Goal: Information Seeking & Learning: Find specific fact

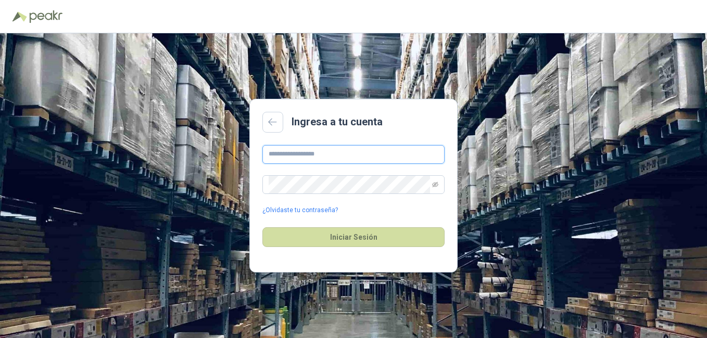
click at [317, 153] on input "text" at bounding box center [353, 154] width 182 height 19
paste input "**********"
type input "**********"
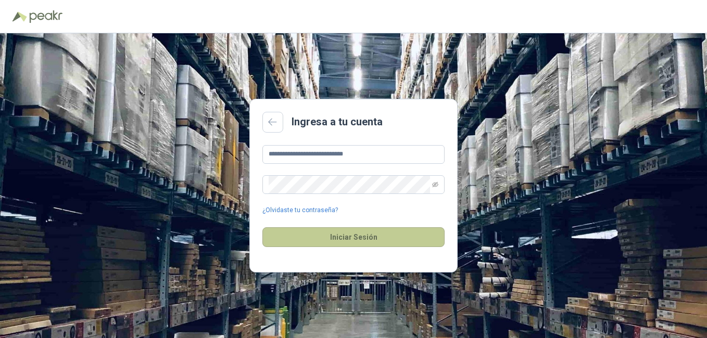
click at [345, 236] on button "Iniciar Sesión" at bounding box center [353, 237] width 182 height 20
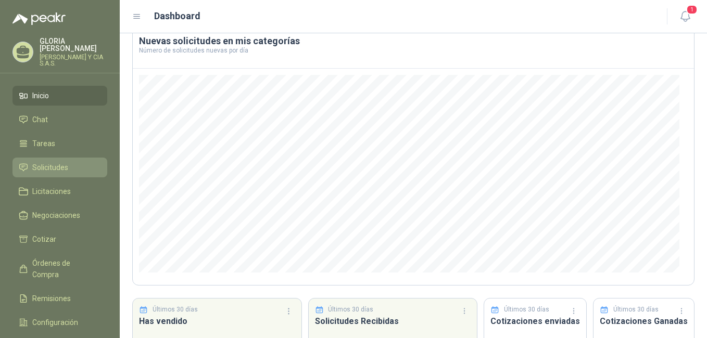
scroll to position [131, 0]
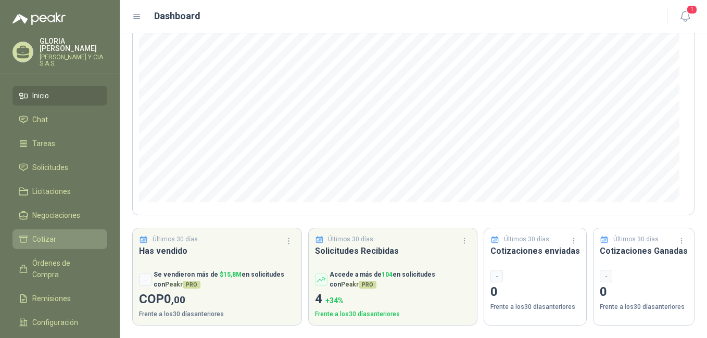
click at [78, 234] on li "Cotizar" at bounding box center [60, 239] width 82 height 11
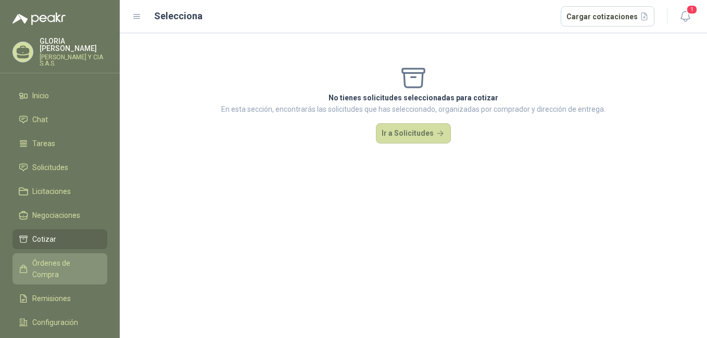
click at [60, 258] on span "Órdenes de Compra" at bounding box center [64, 269] width 65 height 23
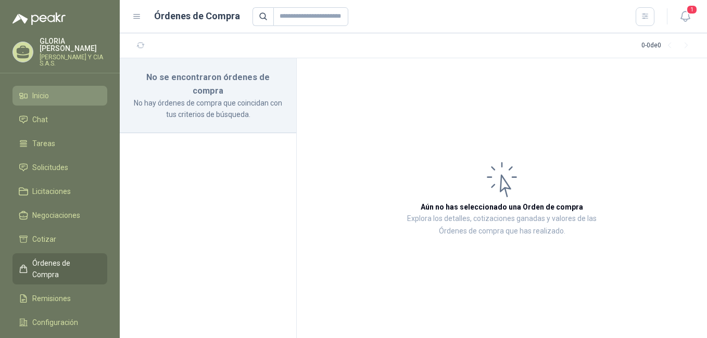
click at [43, 90] on span "Inicio" at bounding box center [40, 95] width 17 height 11
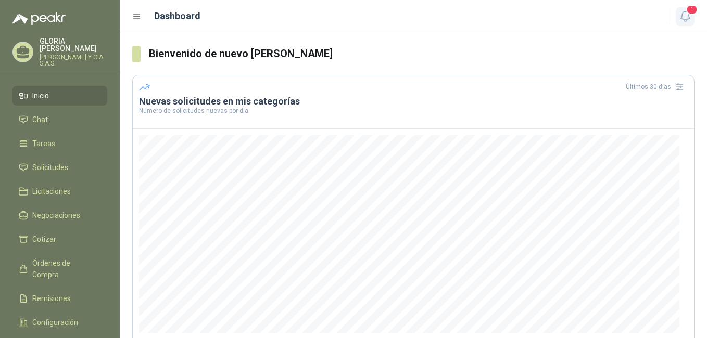
click at [684, 17] on icon "button" at bounding box center [684, 16] width 13 height 13
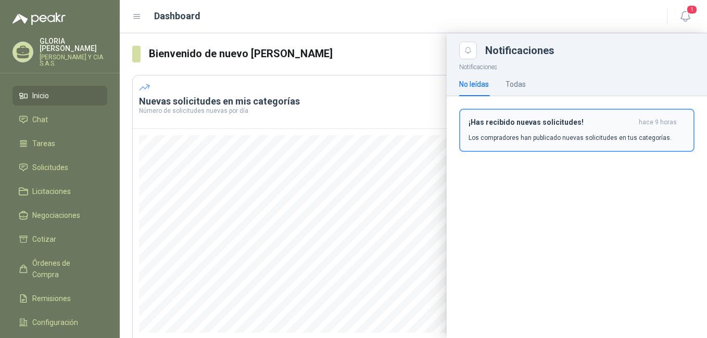
click at [551, 126] on h3 "¡Has recibido nuevas solicitudes!" at bounding box center [551, 122] width 166 height 9
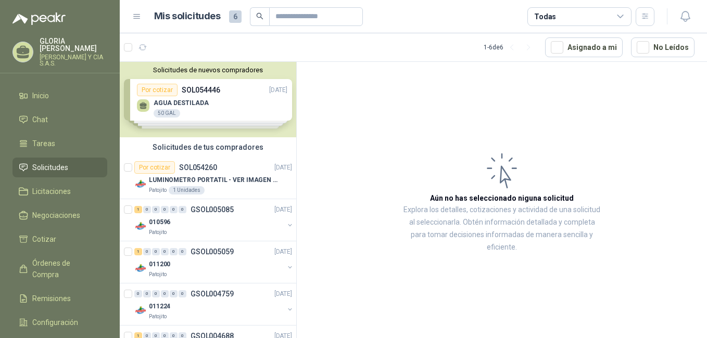
click at [224, 103] on div "Solicitudes de nuevos compradores Por cotizar SOL054446 [DATE] AGUA DESTILADA 5…" at bounding box center [208, 99] width 176 height 75
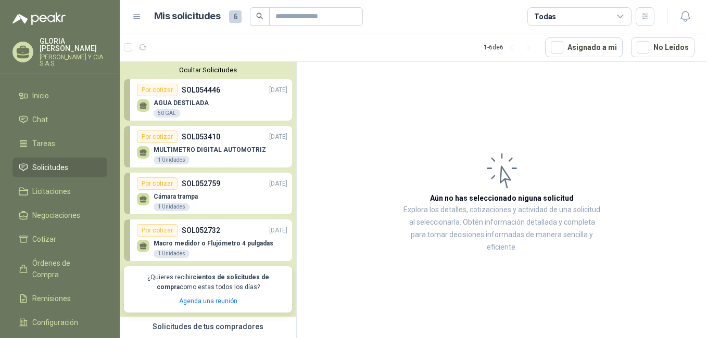
click at [225, 161] on div "MULTIMETRO DIGITAL AUTOMOTRIZ 1 Unidades" at bounding box center [209, 155] width 112 height 19
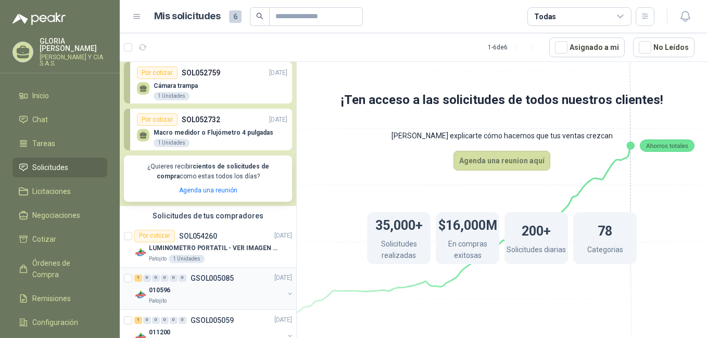
scroll to position [208, 0]
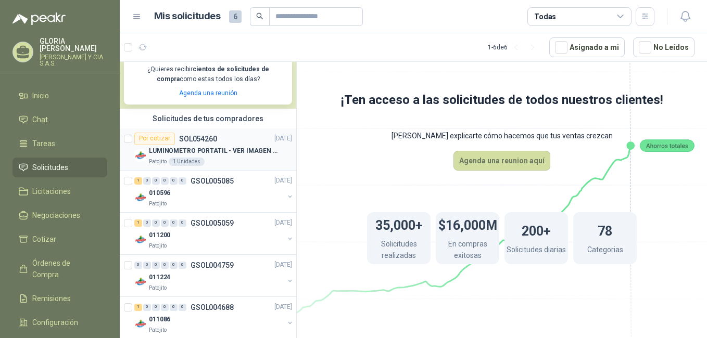
click at [212, 157] on div "LUMINOMETRO PORTATIL - VER IMAGEN ADJUNTA" at bounding box center [220, 151] width 143 height 12
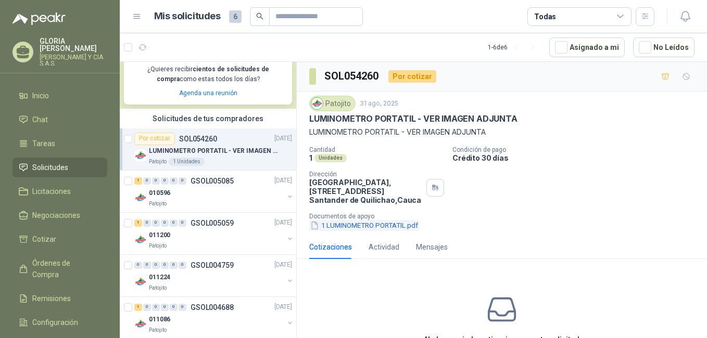
click at [387, 229] on button "1 LUMINOMETRO PORTATIL.pdf" at bounding box center [364, 225] width 110 height 11
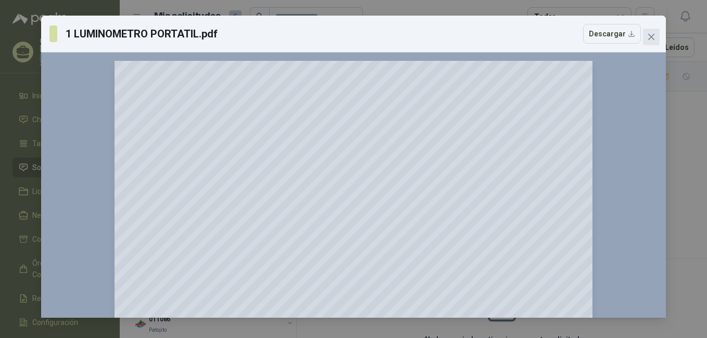
click at [648, 38] on icon "close" at bounding box center [651, 37] width 8 height 8
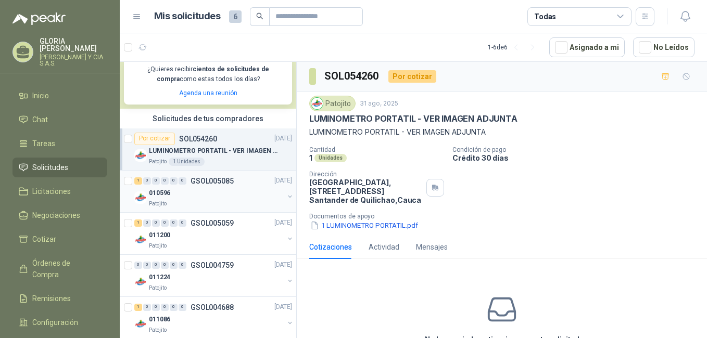
click at [219, 204] on div "Patojito" at bounding box center [216, 204] width 135 height 8
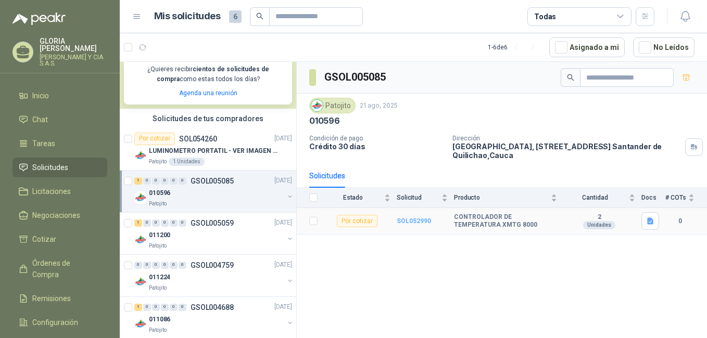
click at [421, 223] on b "SOL052990" at bounding box center [413, 220] width 34 height 7
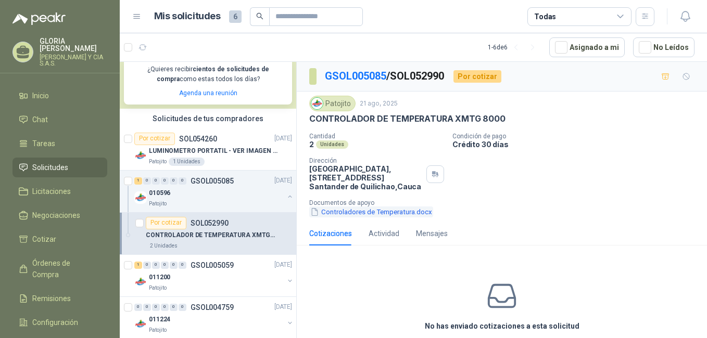
click at [413, 212] on button "Controladores de Temperatura.docx" at bounding box center [371, 212] width 124 height 11
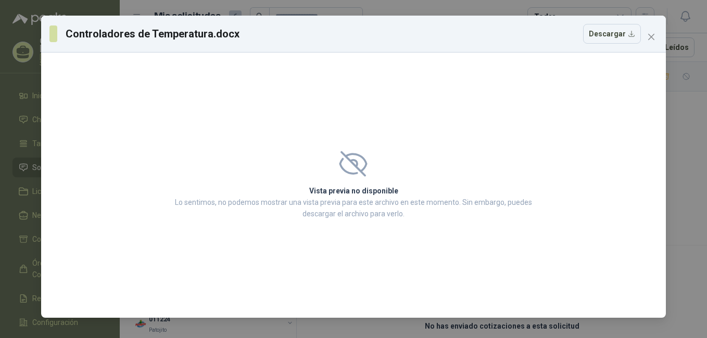
click at [652, 39] on icon "close" at bounding box center [651, 37] width 6 height 6
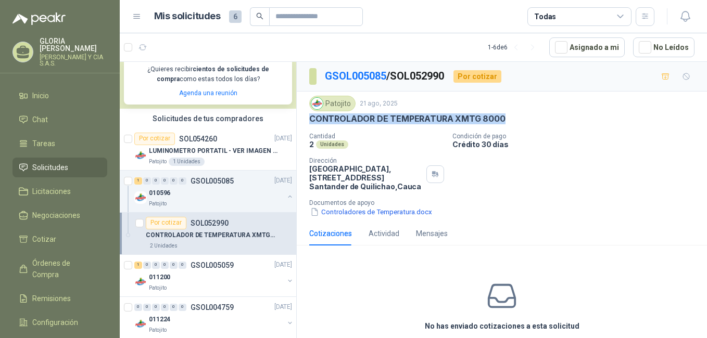
drag, startPoint x: 498, startPoint y: 117, endPoint x: 310, endPoint y: 119, distance: 188.4
click at [310, 119] on div "CONTROLADOR DE TEMPERATURA XMTG 8000" at bounding box center [501, 118] width 385 height 11
copy p "CONTROLADOR DE TEMPERATURA XMTG 8000"
click at [218, 266] on p "GSOL005059" at bounding box center [211, 265] width 43 height 7
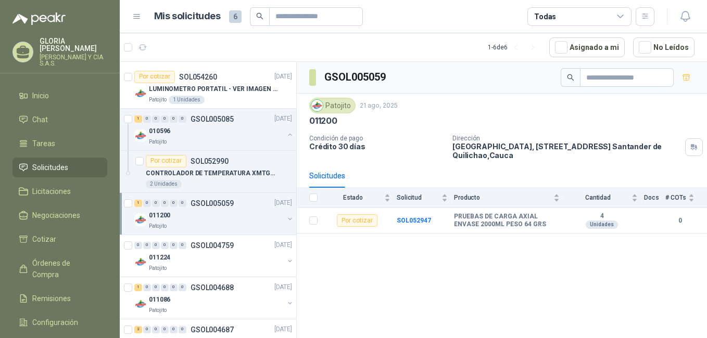
scroll to position [253, 0]
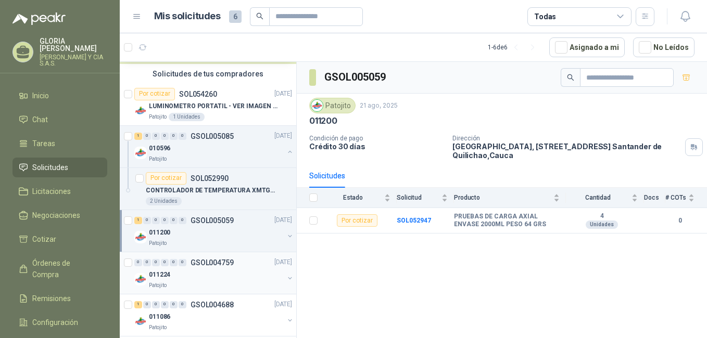
click at [216, 266] on p "GSOL004759" at bounding box center [211, 262] width 43 height 7
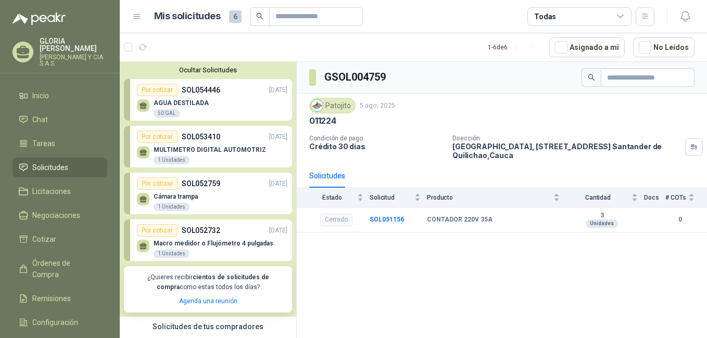
click at [210, 197] on div "Cámara trampa 1 Unidades" at bounding box center [212, 201] width 150 height 22
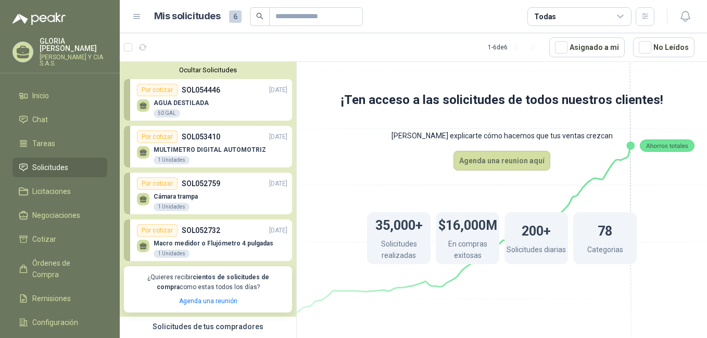
click at [178, 204] on div "1 Unidades" at bounding box center [171, 207] width 36 height 8
click at [185, 185] on p "SOL052759" at bounding box center [201, 183] width 39 height 11
click at [229, 186] on div "Por cotizar SOL052759 [DATE]" at bounding box center [212, 183] width 150 height 12
click at [220, 204] on div "Cámara trampa 1 Unidades" at bounding box center [212, 201] width 150 height 22
click at [212, 237] on div "Macro medidor o Flujómetro 4 pulgadas 1 Unidades" at bounding box center [212, 248] width 150 height 22
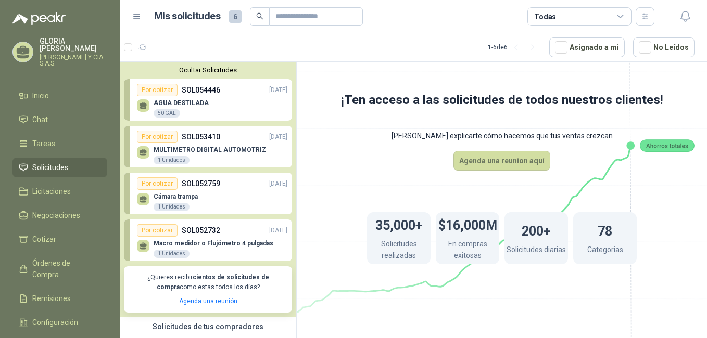
click at [209, 102] on div "AGUA DESTILADA 50 GAL" at bounding box center [212, 107] width 150 height 22
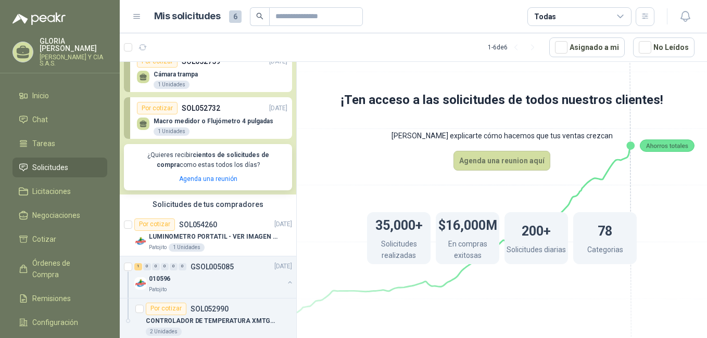
scroll to position [97, 0]
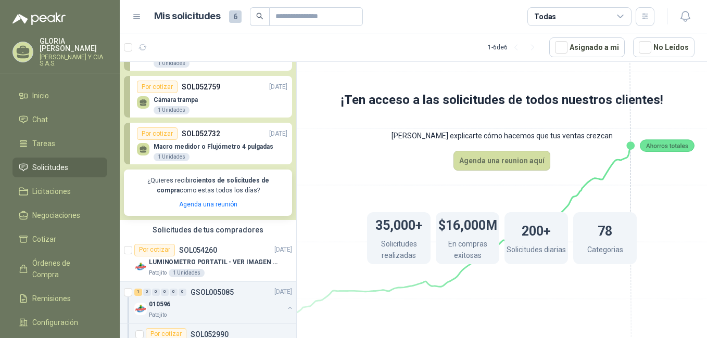
click at [223, 145] on p "Macro medidor o Flujómetro 4 pulgadas" at bounding box center [213, 146] width 120 height 7
click at [209, 127] on link "Por cotizar SOL052732 [DATE] Macro medidor o Flujómetro 4 pulgadas 1 Unidades" at bounding box center [208, 144] width 168 height 42
click at [168, 135] on div "Por cotizar" at bounding box center [157, 133] width 41 height 12
click at [201, 156] on div "Macro medidor o Flujómetro 4 pulgadas 1 Unidades" at bounding box center [213, 152] width 120 height 19
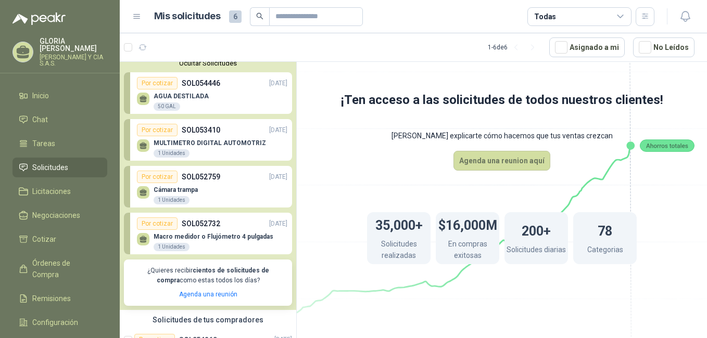
scroll to position [0, 0]
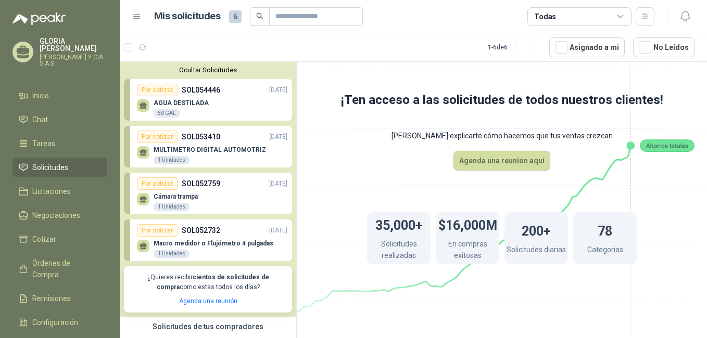
click at [211, 105] on div "AGUA DESTILADA 50 GAL" at bounding box center [212, 107] width 150 height 22
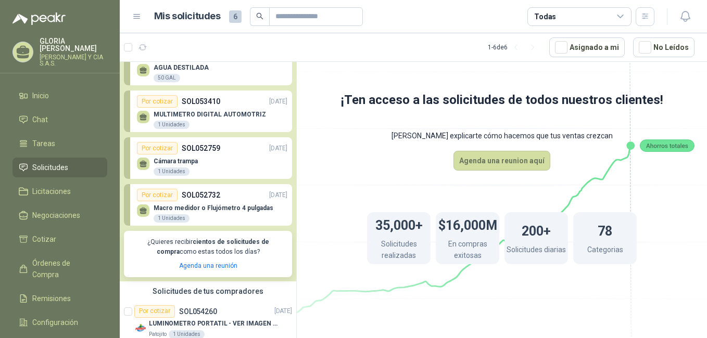
scroll to position [52, 0]
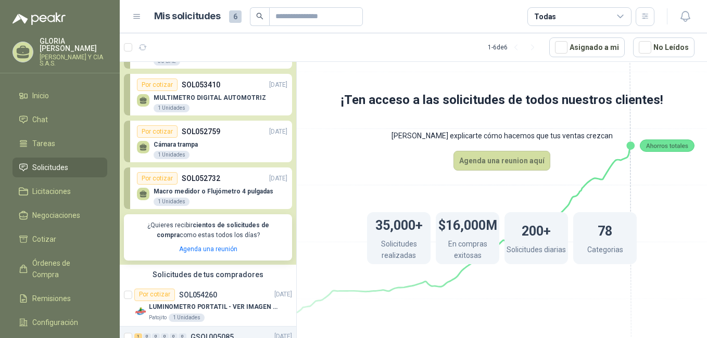
click at [215, 108] on div "MULTIMETRO DIGITAL AUTOMOTRIZ 1 Unidades" at bounding box center [209, 103] width 112 height 19
click at [195, 99] on p "MULTIMETRO DIGITAL AUTOMOTRIZ" at bounding box center [209, 97] width 112 height 7
click at [162, 84] on div "Por cotizar" at bounding box center [157, 85] width 41 height 12
click at [202, 80] on div "Por cotizar SOL053410 [DATE]" at bounding box center [212, 85] width 150 height 12
click at [220, 89] on div "Por cotizar SOL053410 [DATE]" at bounding box center [212, 85] width 150 height 12
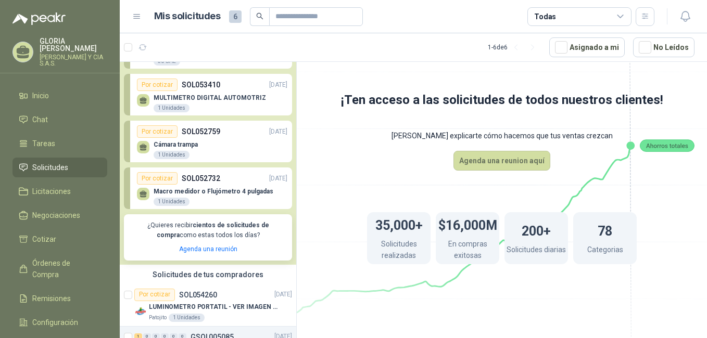
click at [247, 97] on p "MULTIMETRO DIGITAL AUTOMOTRIZ" at bounding box center [209, 97] width 112 height 7
click at [269, 90] on p "[DATE]" at bounding box center [278, 85] width 18 height 10
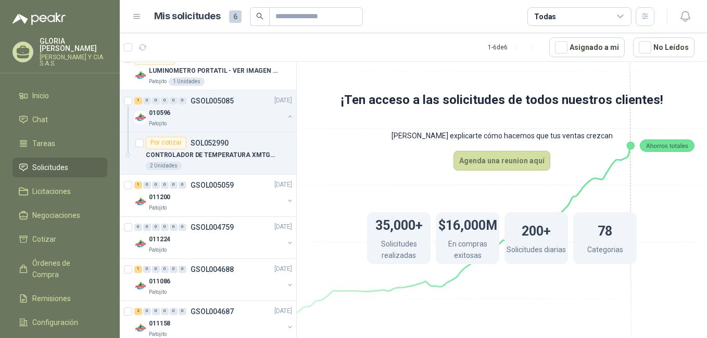
scroll to position [305, 0]
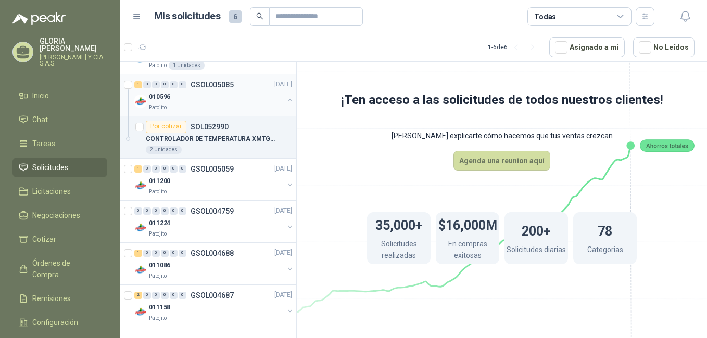
click at [198, 92] on div "010596" at bounding box center [216, 97] width 135 height 12
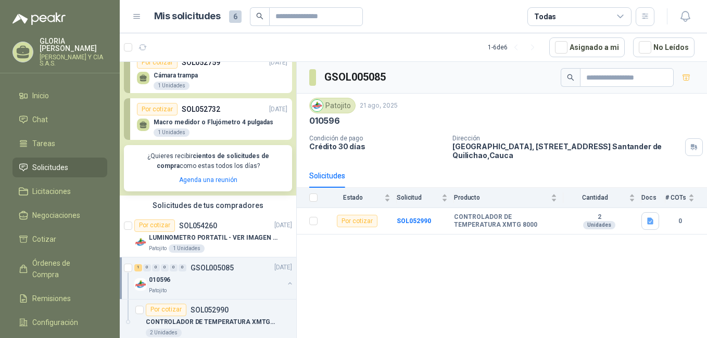
scroll to position [97, 0]
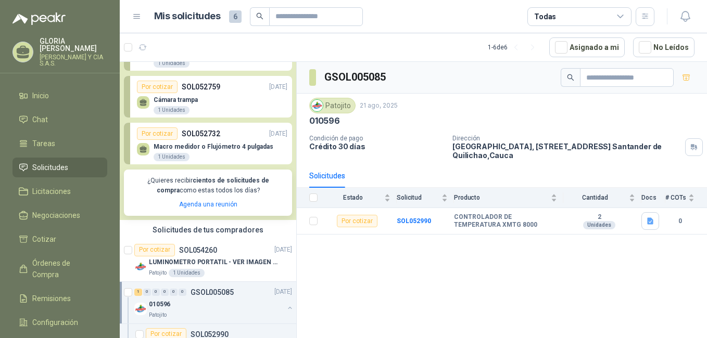
click at [222, 155] on div "Macro medidor o Flujómetro 4 pulgadas 1 Unidades" at bounding box center [213, 152] width 120 height 19
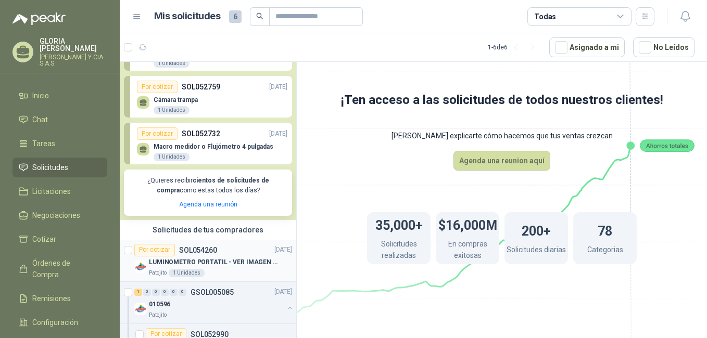
scroll to position [149, 0]
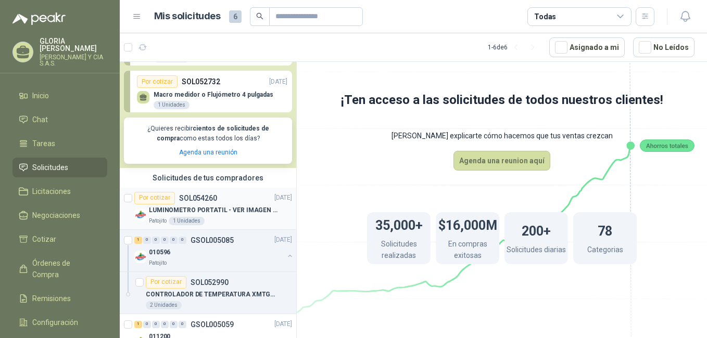
click at [223, 214] on p "LUMINOMETRO PORTATIL - VER IMAGEN ADJUNTA" at bounding box center [214, 211] width 130 height 10
click at [221, 211] on p "LUMINOMETRO PORTATIL - VER IMAGEN ADJUNTA" at bounding box center [214, 211] width 130 height 10
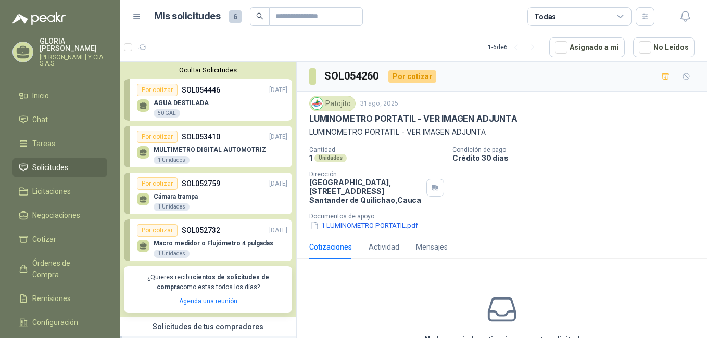
click at [191, 229] on p "SOL052732" at bounding box center [201, 230] width 39 height 11
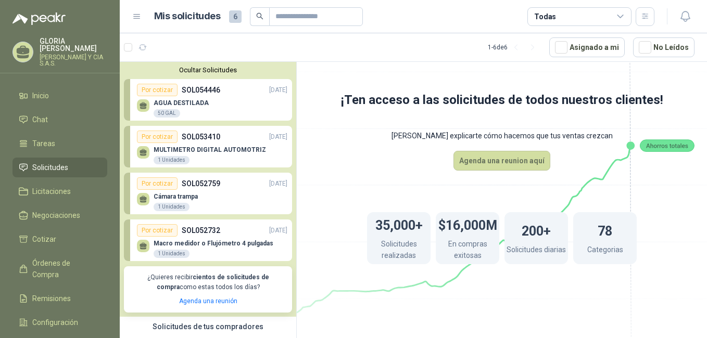
click at [209, 186] on p "SOL052759" at bounding box center [201, 183] width 39 height 11
click at [217, 151] on p "MULTIMETRO DIGITAL AUTOMOTRIZ" at bounding box center [209, 149] width 112 height 7
click at [212, 81] on link "Por cotizar SOL054446 [DATE] AGUA DESTILADA 50 GAL" at bounding box center [208, 100] width 168 height 42
click at [224, 132] on div "Por cotizar SOL053410 [DATE]" at bounding box center [212, 137] width 150 height 12
click at [220, 144] on div "MULTIMETRO DIGITAL AUTOMOTRIZ 1 Unidades" at bounding box center [212, 154] width 150 height 22
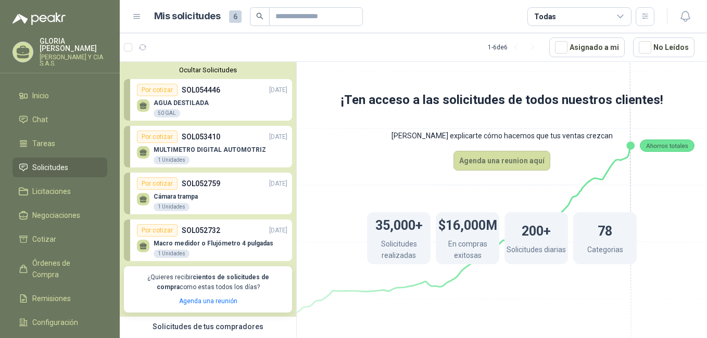
click at [225, 156] on div "MULTIMETRO DIGITAL AUTOMOTRIZ 1 Unidades" at bounding box center [209, 155] width 112 height 19
click at [226, 157] on div "MULTIMETRO DIGITAL AUTOMOTRIZ 1 Unidades" at bounding box center [209, 155] width 112 height 19
drag, startPoint x: 224, startPoint y: 144, endPoint x: 210, endPoint y: 146, distance: 14.8
click at [210, 146] on div "MULTIMETRO DIGITAL AUTOMOTRIZ 1 Unidades" at bounding box center [212, 154] width 150 height 22
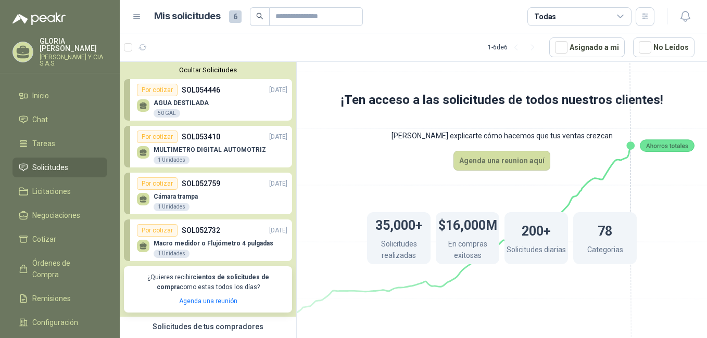
click at [204, 133] on p "SOL053410" at bounding box center [201, 136] width 39 height 11
click at [189, 134] on p "SOL053410" at bounding box center [201, 136] width 39 height 11
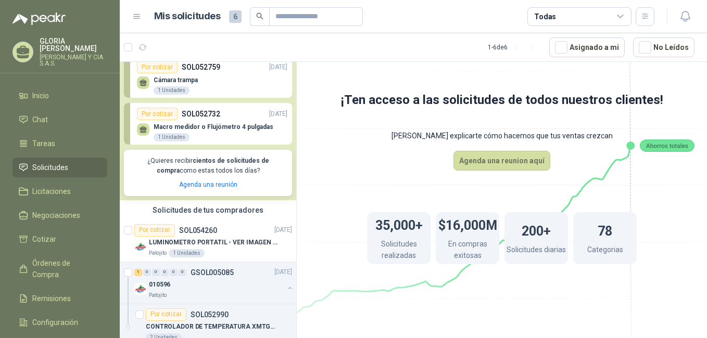
scroll to position [156, 0]
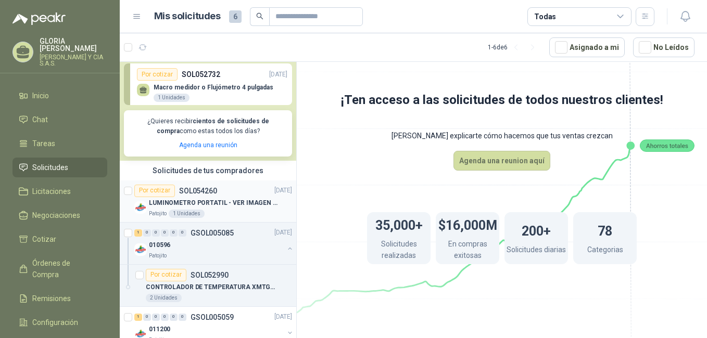
click at [212, 199] on p "LUMINOMETRO PORTATIL - VER IMAGEN ADJUNTA" at bounding box center [214, 203] width 130 height 10
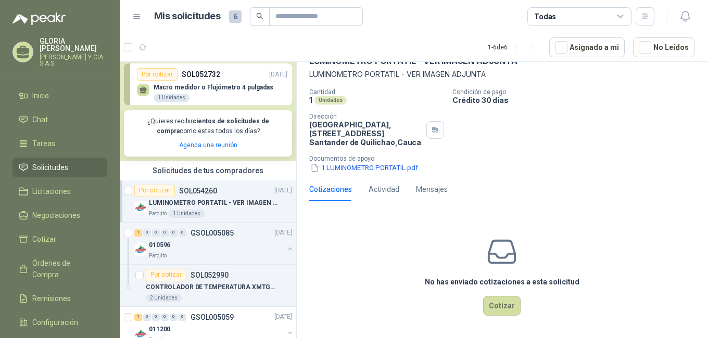
scroll to position [6, 0]
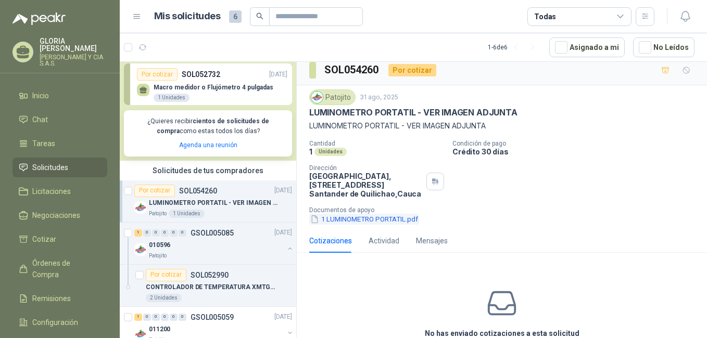
click at [377, 217] on button "1 LUMINOMETRO PORTATIL.pdf" at bounding box center [364, 219] width 110 height 11
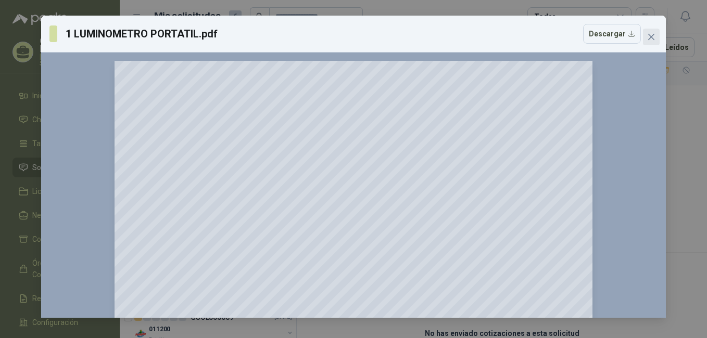
click at [649, 39] on icon "close" at bounding box center [651, 37] width 6 height 6
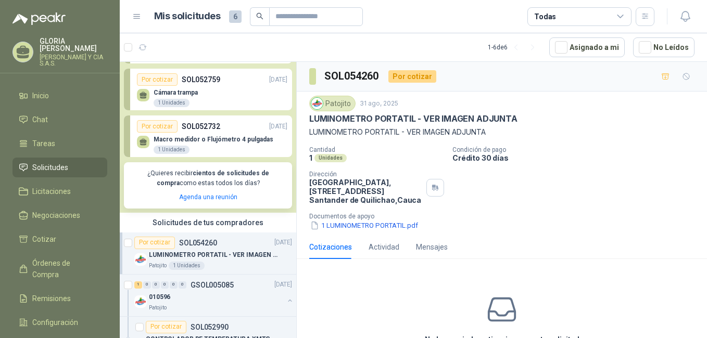
scroll to position [52, 0]
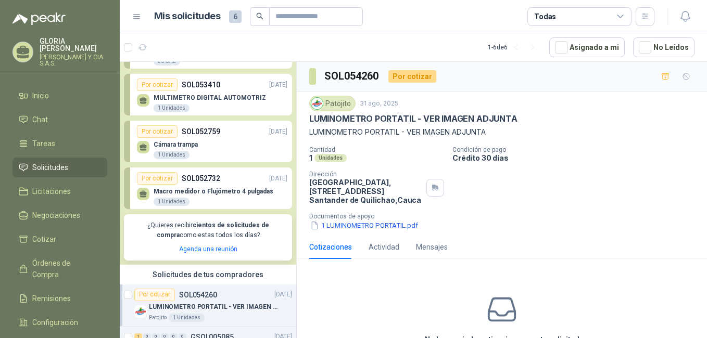
click at [216, 183] on p "SOL052732" at bounding box center [201, 178] width 39 height 11
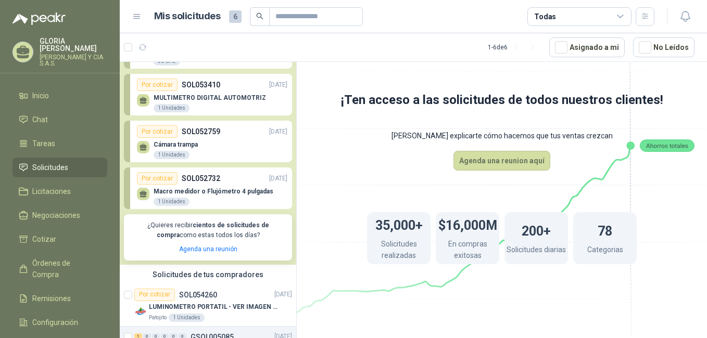
click at [170, 201] on div "1 Unidades" at bounding box center [171, 202] width 36 height 8
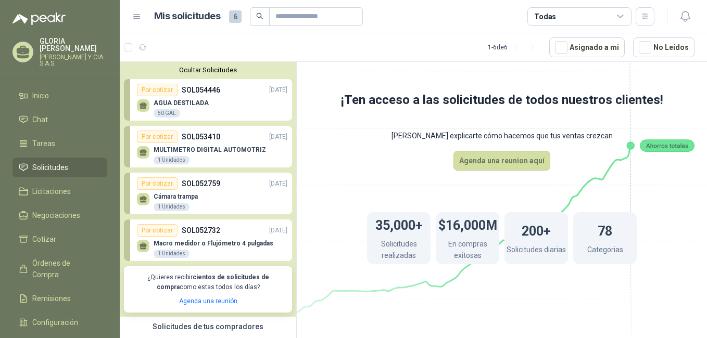
click at [309, 1] on header "Mis solicitudes 6 Todas" at bounding box center [413, 16] width 587 height 33
click at [302, 12] on input "text" at bounding box center [311, 17] width 73 height 18
paste input "*********"
type input "*********"
click at [54, 165] on span "Solicitudes" at bounding box center [50, 167] width 36 height 11
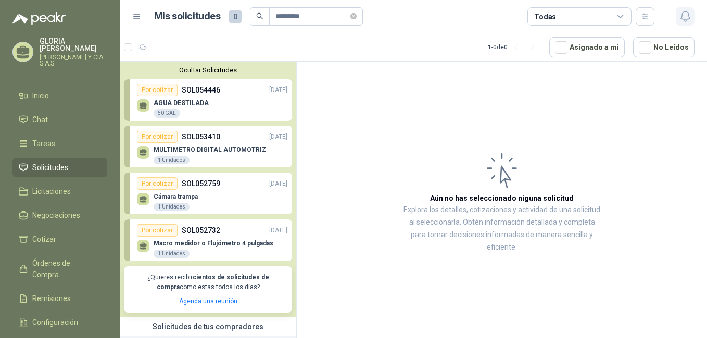
click at [684, 17] on icon "button" at bounding box center [684, 16] width 13 height 13
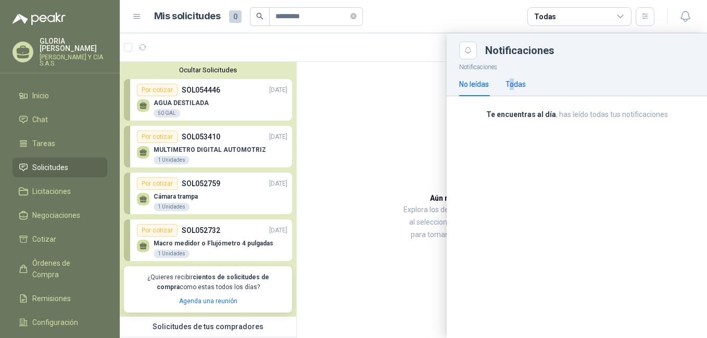
click at [513, 84] on div "Todas" at bounding box center [515, 84] width 20 height 11
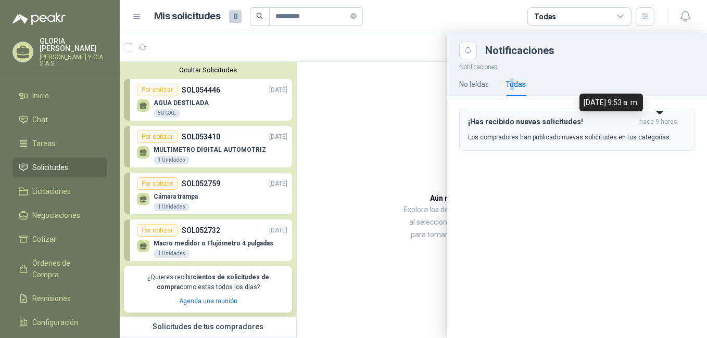
click at [661, 126] on span "hace 9 horas" at bounding box center [658, 122] width 38 height 9
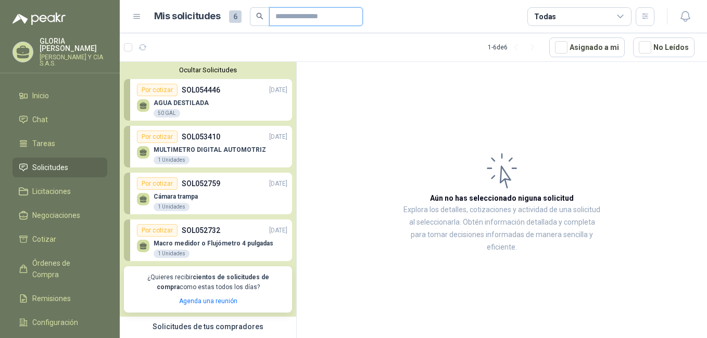
click at [304, 20] on input "text" at bounding box center [311, 17] width 73 height 18
type input "********"
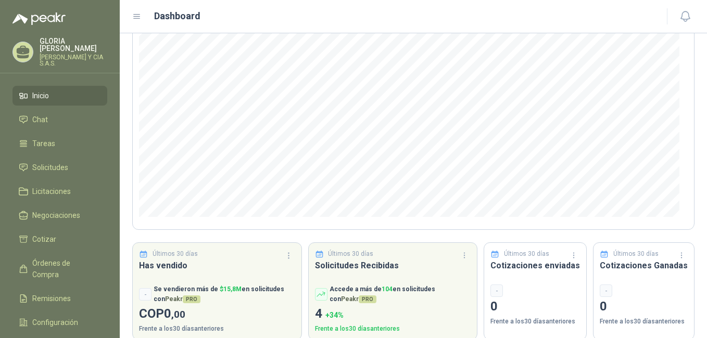
scroll to position [131, 0]
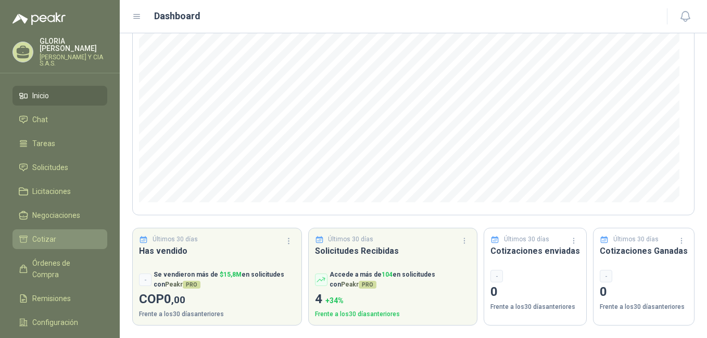
click at [43, 237] on span "Cotizar" at bounding box center [44, 239] width 24 height 11
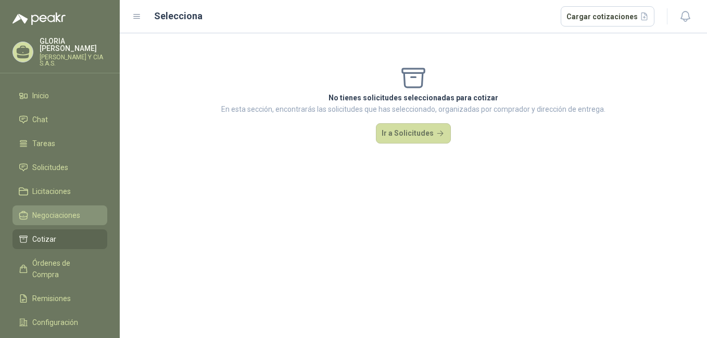
click at [56, 212] on span "Negociaciones" at bounding box center [56, 215] width 48 height 11
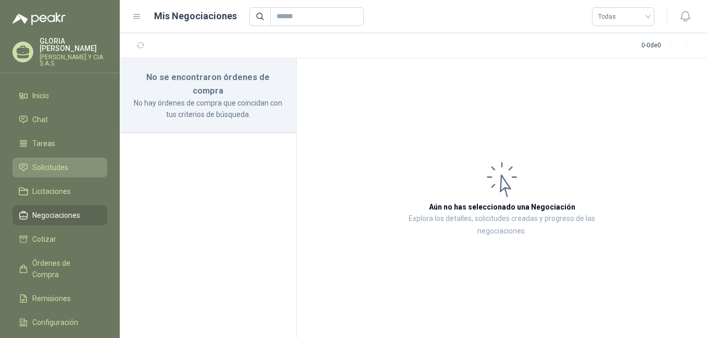
click at [61, 162] on span "Solicitudes" at bounding box center [50, 167] width 36 height 11
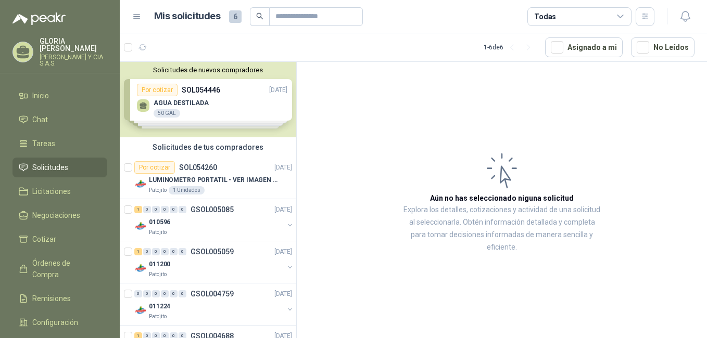
click at [224, 109] on div "Solicitudes de nuevos compradores Por cotizar SOL054446 [DATE] AGUA DESTILADA 5…" at bounding box center [208, 99] width 176 height 75
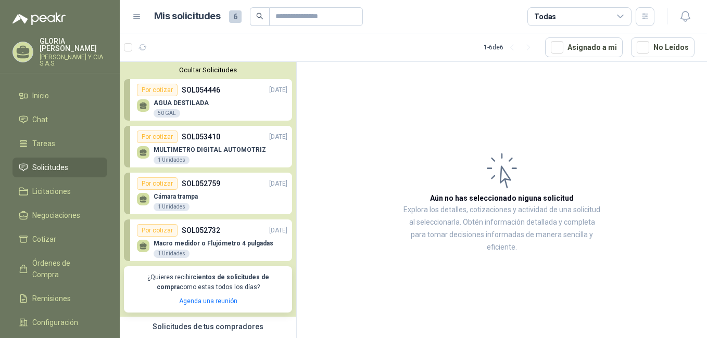
click at [216, 99] on div "AGUA DESTILADA 50 GAL" at bounding box center [212, 107] width 150 height 22
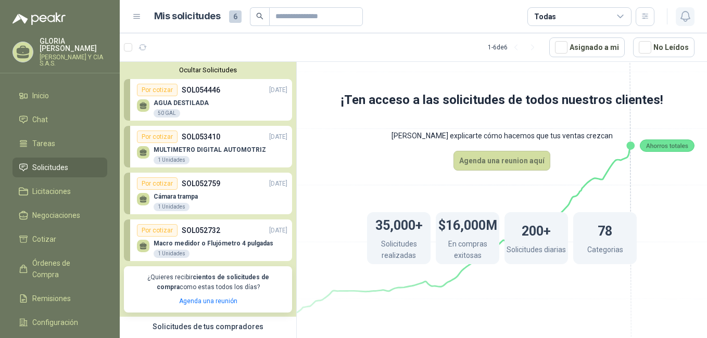
click at [690, 18] on icon "button" at bounding box center [684, 16] width 13 height 13
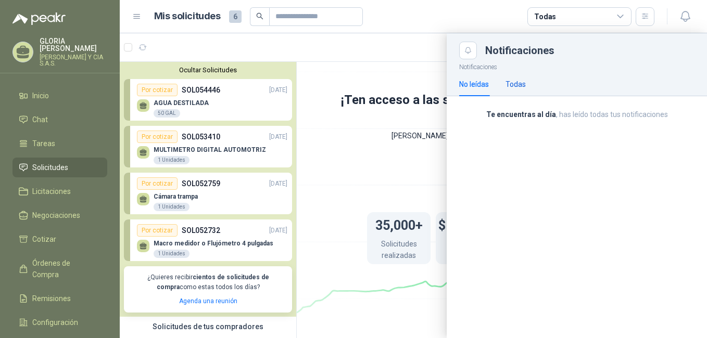
click at [521, 84] on div "Todas" at bounding box center [515, 84] width 20 height 11
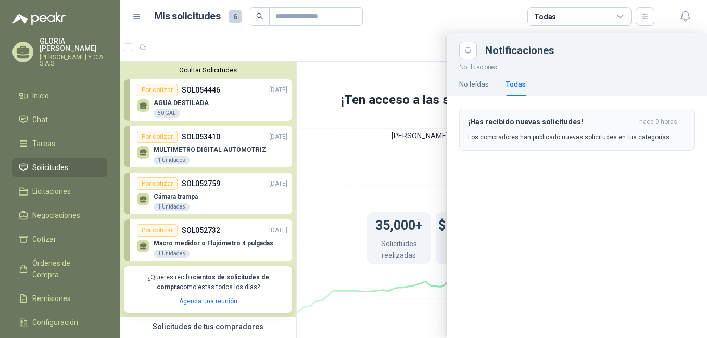
click at [638, 118] on header "¡Has recibido nuevas solicitudes! hace 9 horas" at bounding box center [576, 122] width 217 height 9
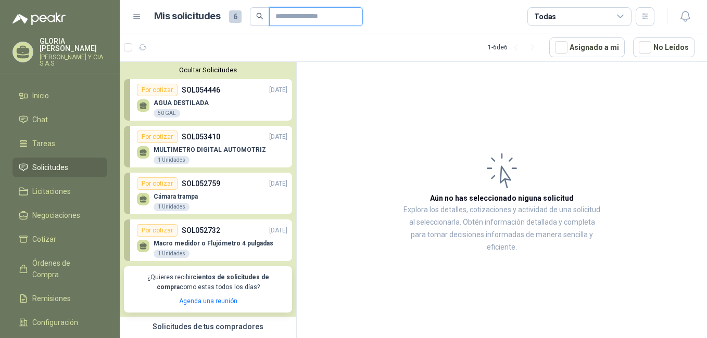
click at [304, 9] on input "text" at bounding box center [311, 17] width 73 height 18
click at [233, 19] on span "6" at bounding box center [235, 16] width 12 height 12
click at [229, 17] on span "6" at bounding box center [235, 16] width 12 height 12
click at [279, 19] on input "text" at bounding box center [311, 17] width 73 height 18
paste input "*********"
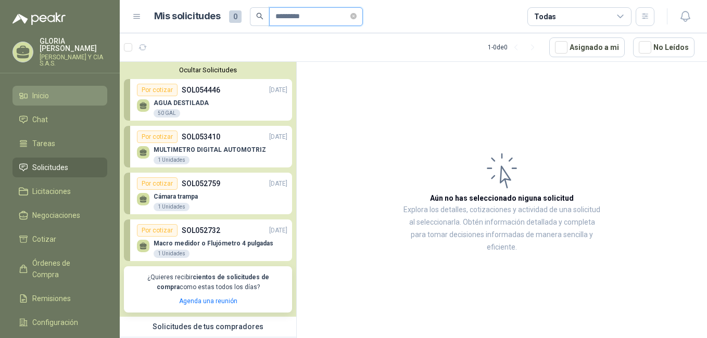
type input "*********"
click at [54, 90] on li "Inicio" at bounding box center [60, 95] width 82 height 11
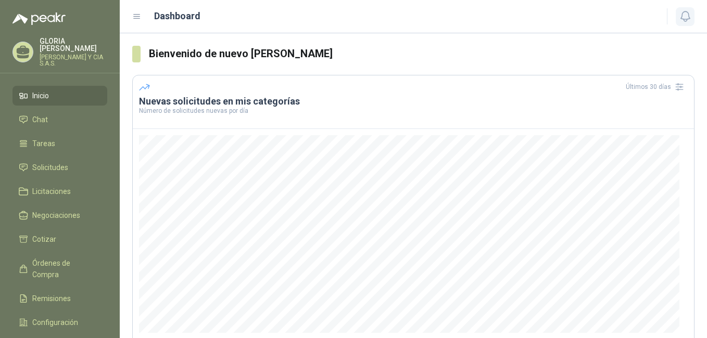
click at [683, 18] on icon "button" at bounding box center [684, 16] width 13 height 13
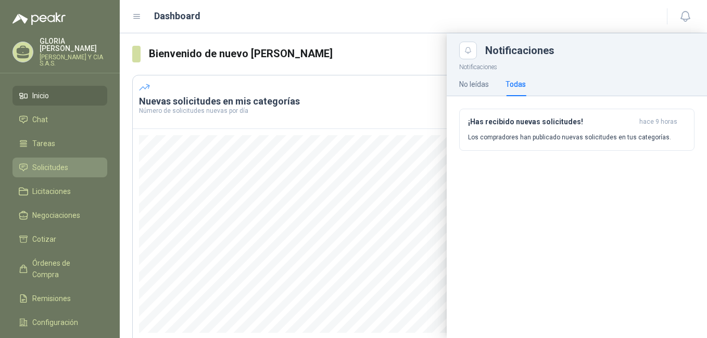
click at [50, 162] on span "Solicitudes" at bounding box center [50, 167] width 36 height 11
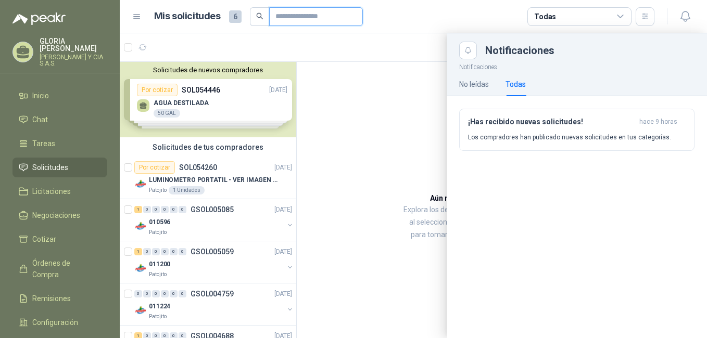
click at [302, 18] on input "text" at bounding box center [311, 17] width 73 height 18
type input "*********"
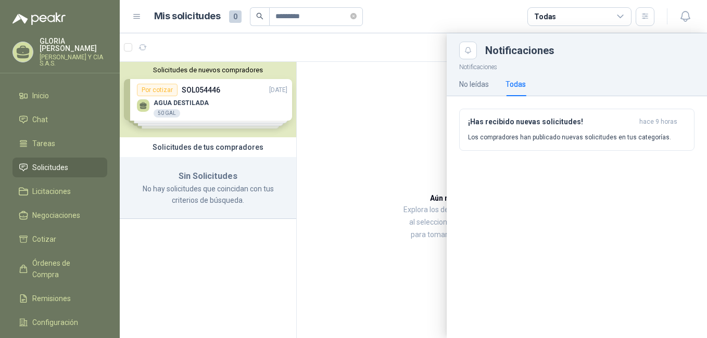
click at [214, 109] on div at bounding box center [413, 185] width 587 height 305
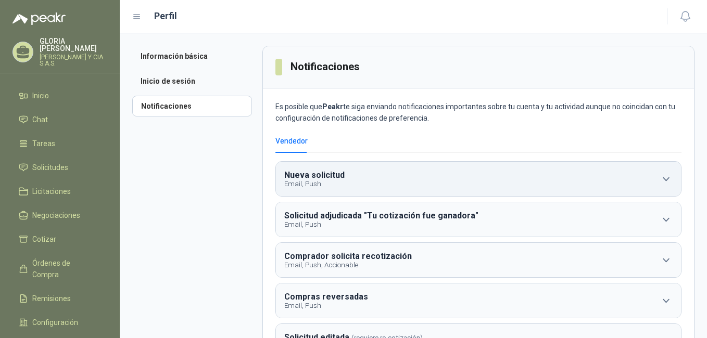
click at [649, 179] on button "Nueva solicitud Email, Push" at bounding box center [478, 179] width 405 height 34
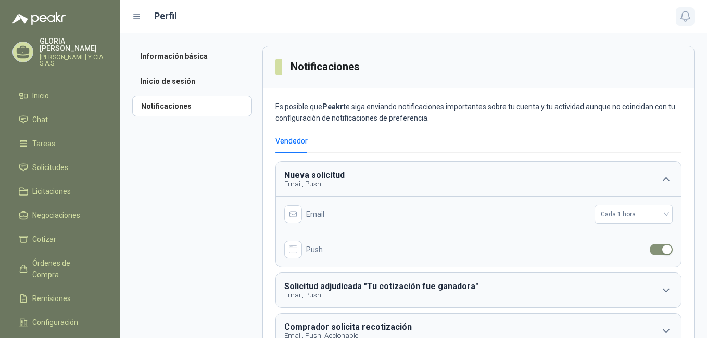
click at [691, 13] on button "button" at bounding box center [684, 16] width 19 height 19
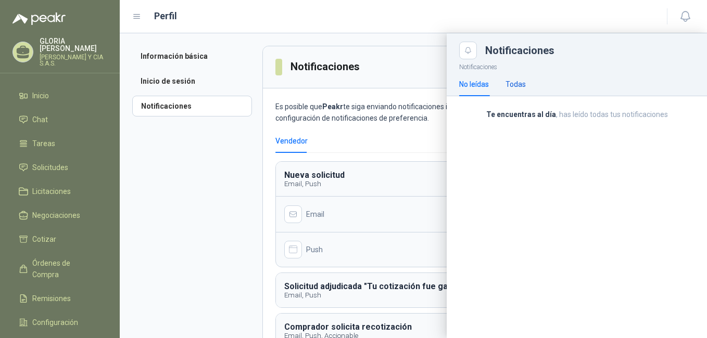
click at [516, 89] on div "Todas" at bounding box center [515, 84] width 20 height 11
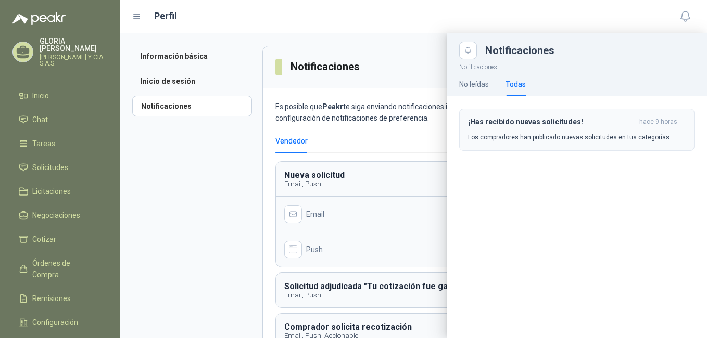
click at [558, 126] on h3 "¡Has recibido nuevas solicitudes!" at bounding box center [551, 122] width 167 height 9
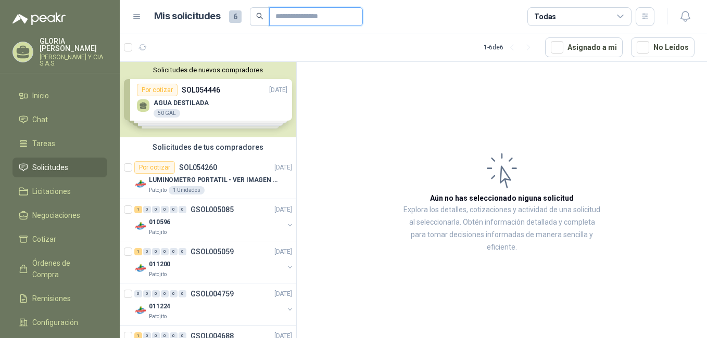
click at [306, 13] on input "text" at bounding box center [311, 17] width 73 height 18
type input "********"
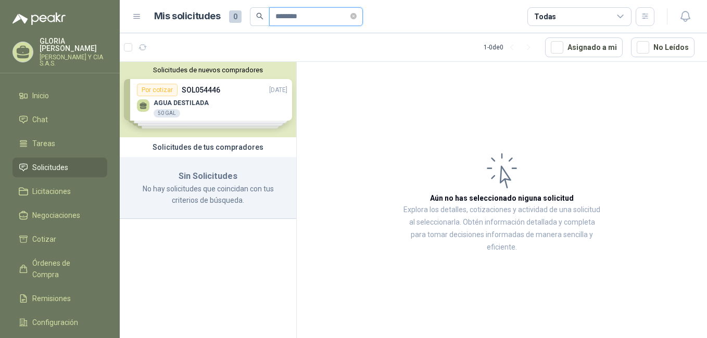
drag, startPoint x: 304, startPoint y: 18, endPoint x: 227, endPoint y: 24, distance: 77.3
click at [227, 24] on div "Mis solicitudes 0 ********" at bounding box center [258, 16] width 209 height 19
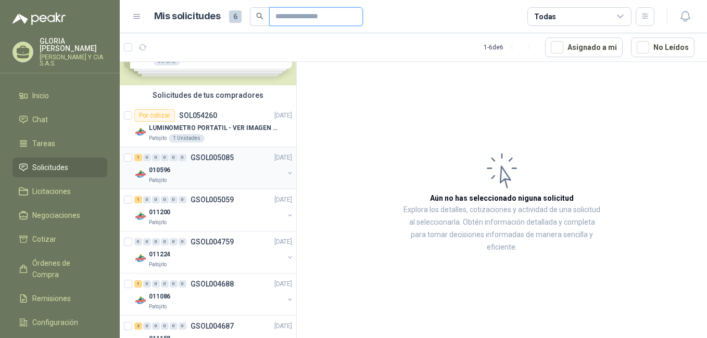
scroll to position [83, 0]
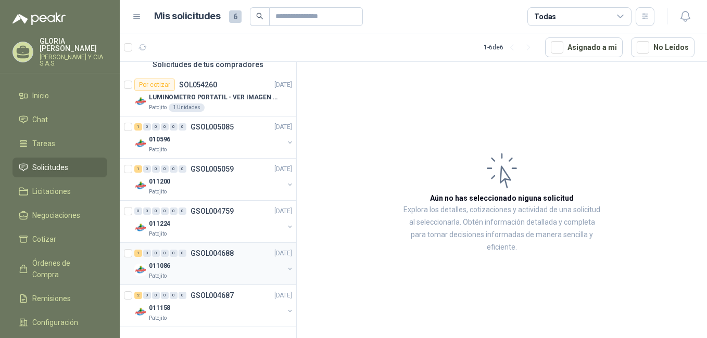
click at [219, 274] on div "Patojito" at bounding box center [216, 276] width 135 height 8
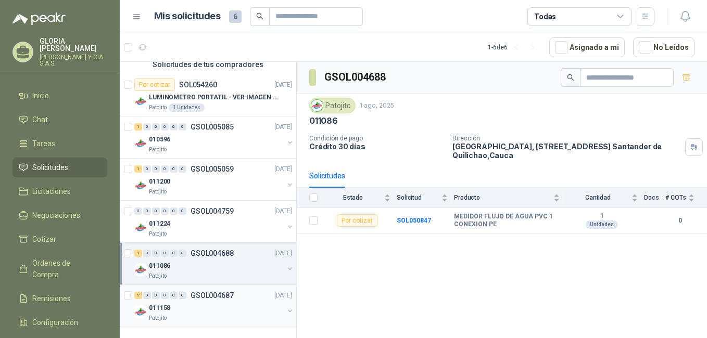
click at [235, 295] on div "2 0 0 0 0 0 GSOL004687 01/08/25" at bounding box center [214, 295] width 160 height 12
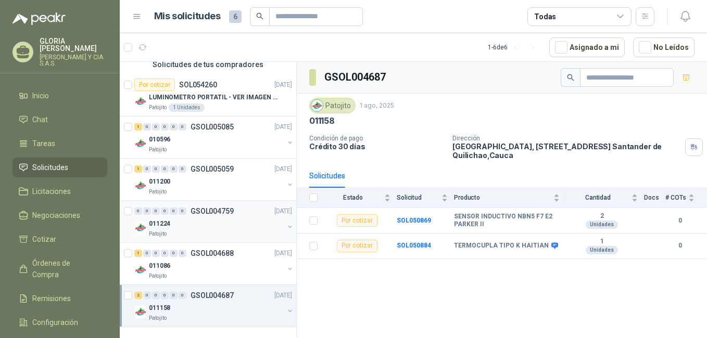
click at [231, 226] on div "011224" at bounding box center [216, 223] width 135 height 12
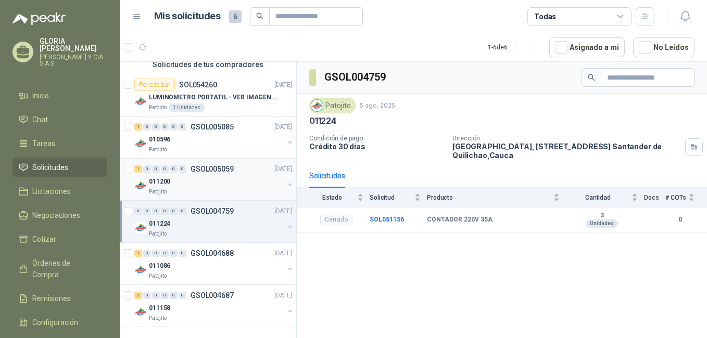
click at [233, 175] on div "011200" at bounding box center [216, 181] width 135 height 12
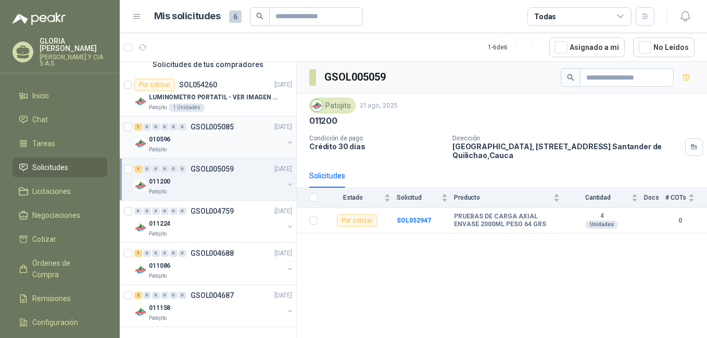
click at [222, 129] on p "GSOL005085" at bounding box center [211, 126] width 43 height 7
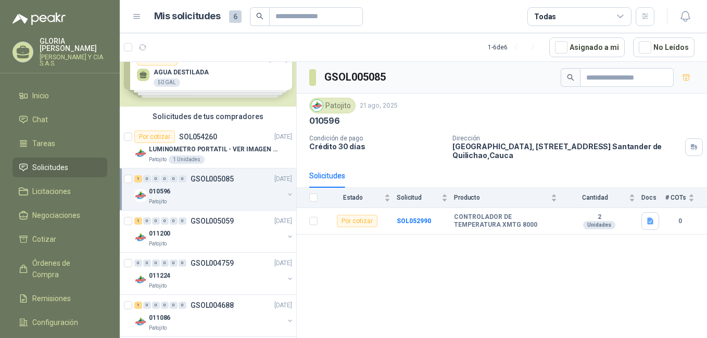
scroll to position [83, 0]
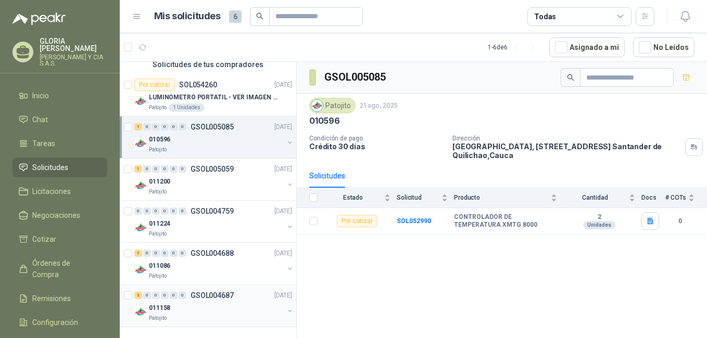
click at [227, 306] on div "011158" at bounding box center [216, 308] width 135 height 12
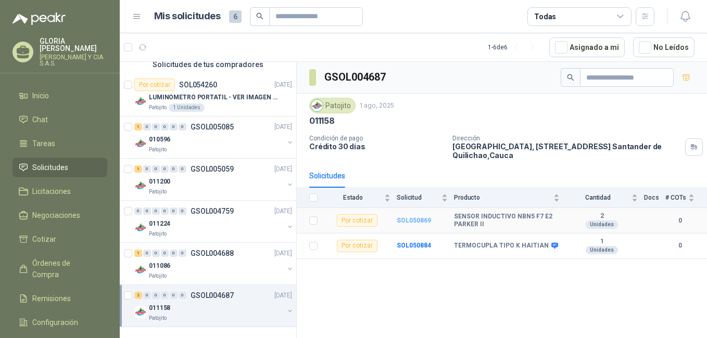
click at [416, 219] on b "SOL050869" at bounding box center [413, 220] width 34 height 7
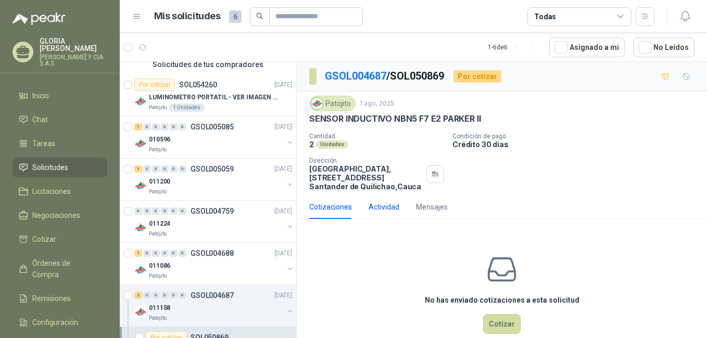
click at [376, 211] on div "Actividad" at bounding box center [383, 206] width 31 height 11
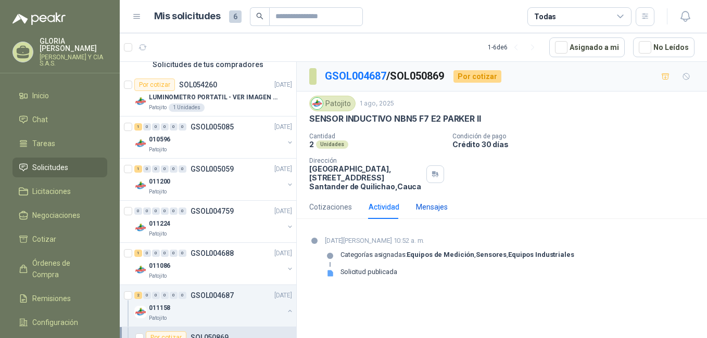
click at [434, 212] on div "Mensajes" at bounding box center [432, 206] width 32 height 11
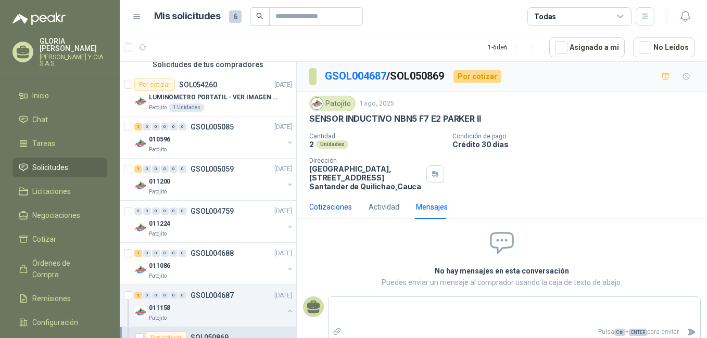
click at [324, 201] on div "Cotizaciones" at bounding box center [330, 206] width 43 height 11
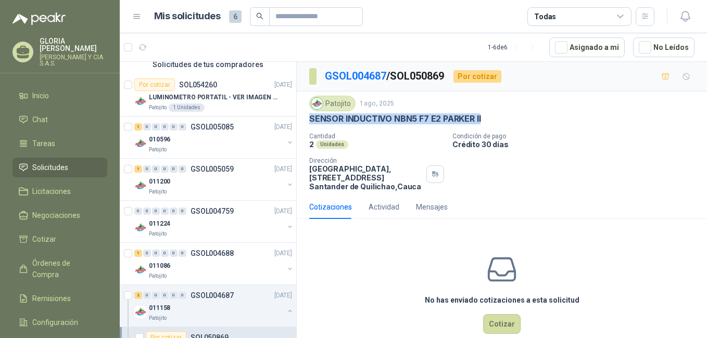
drag, startPoint x: 485, startPoint y: 116, endPoint x: 310, endPoint y: 118, distance: 174.8
click at [310, 118] on div "SENSOR INDUCTIVO NBN5 F7 E2 PARKER II" at bounding box center [501, 118] width 385 height 11
copy p "SENSOR INDUCTIVO NBN5 F7 E2 PARKER II"
click at [210, 270] on div "011086" at bounding box center [216, 266] width 135 height 12
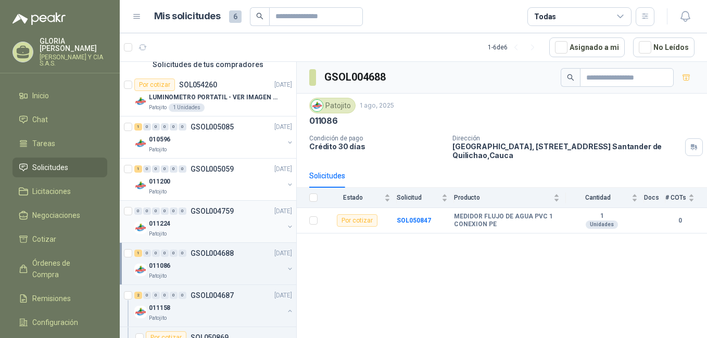
click at [221, 224] on div "011224" at bounding box center [216, 223] width 135 height 12
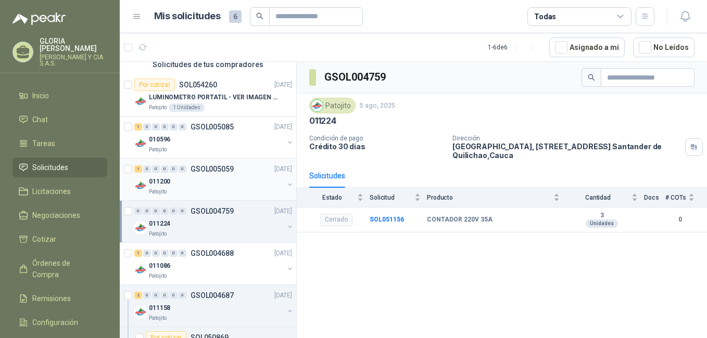
click at [222, 183] on div "011200" at bounding box center [216, 181] width 135 height 12
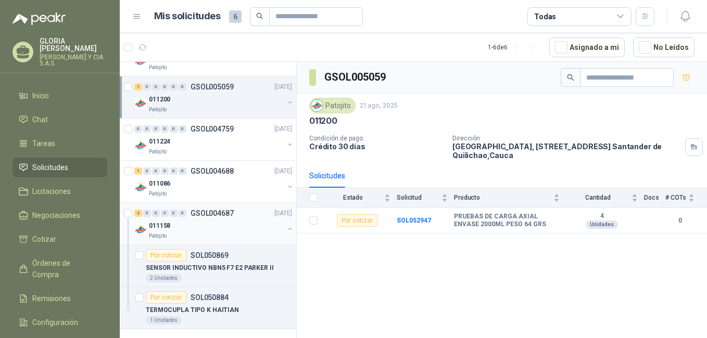
scroll to position [167, 0]
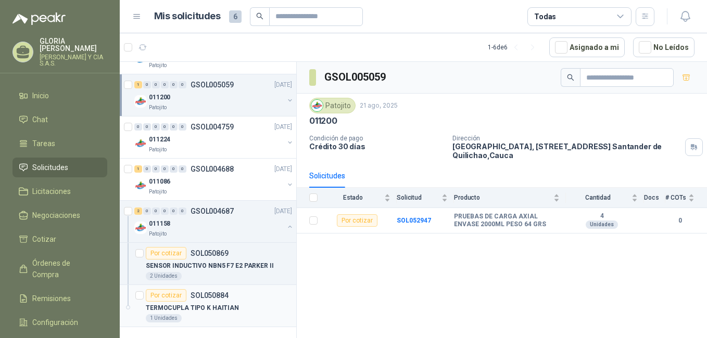
click at [235, 300] on div "Por cotizar SOL050884" at bounding box center [219, 295] width 146 height 12
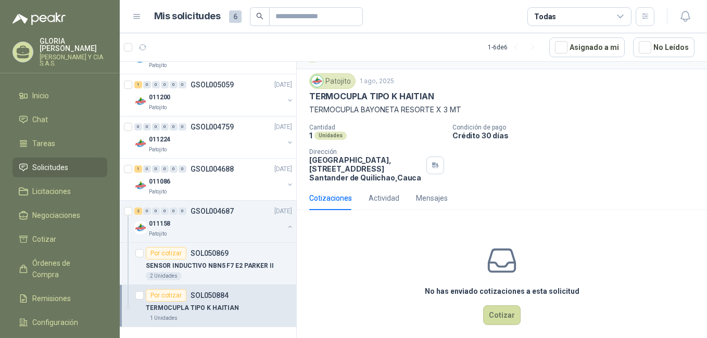
scroll to position [32, 0]
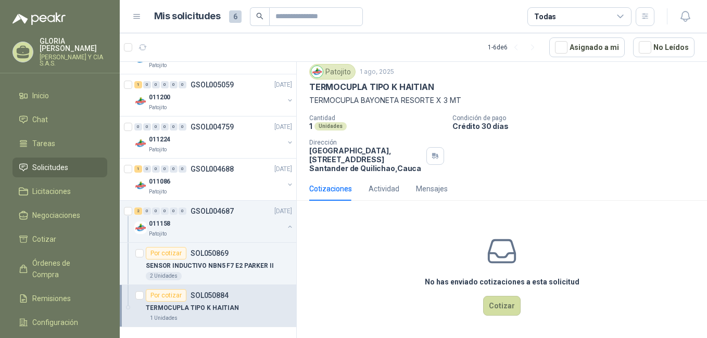
click at [375, 196] on div "Actividad" at bounding box center [383, 189] width 31 height 24
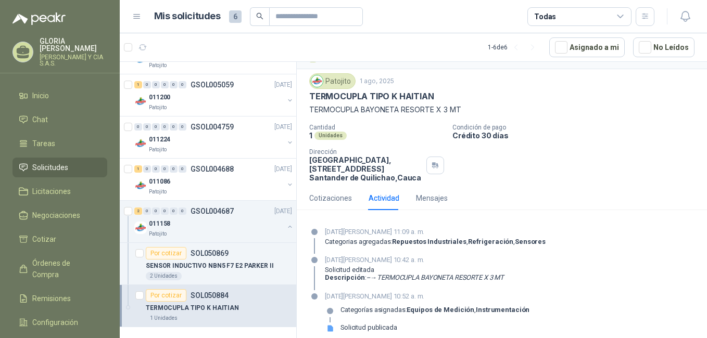
scroll to position [31, 0]
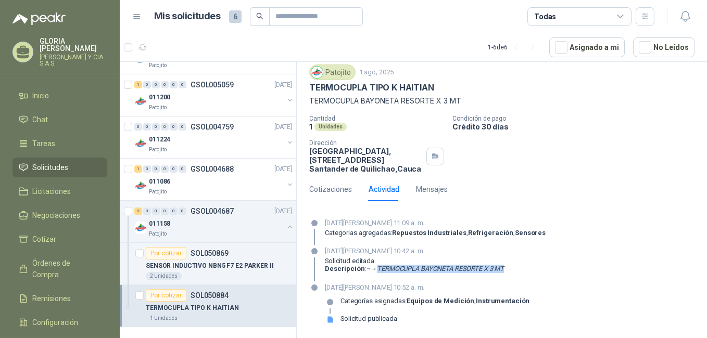
drag, startPoint x: 514, startPoint y: 268, endPoint x: 378, endPoint y: 273, distance: 135.9
click at [378, 273] on div "29 de agosto de 2025, 10:42 a. m. Solicitud editada Descripción : -- → TERMOCUP…" at bounding box center [501, 263] width 385 height 35
copy em "TERMOCUPLA BAYONETA RESORTE X 3 MT"
